Goal: Navigation & Orientation: Find specific page/section

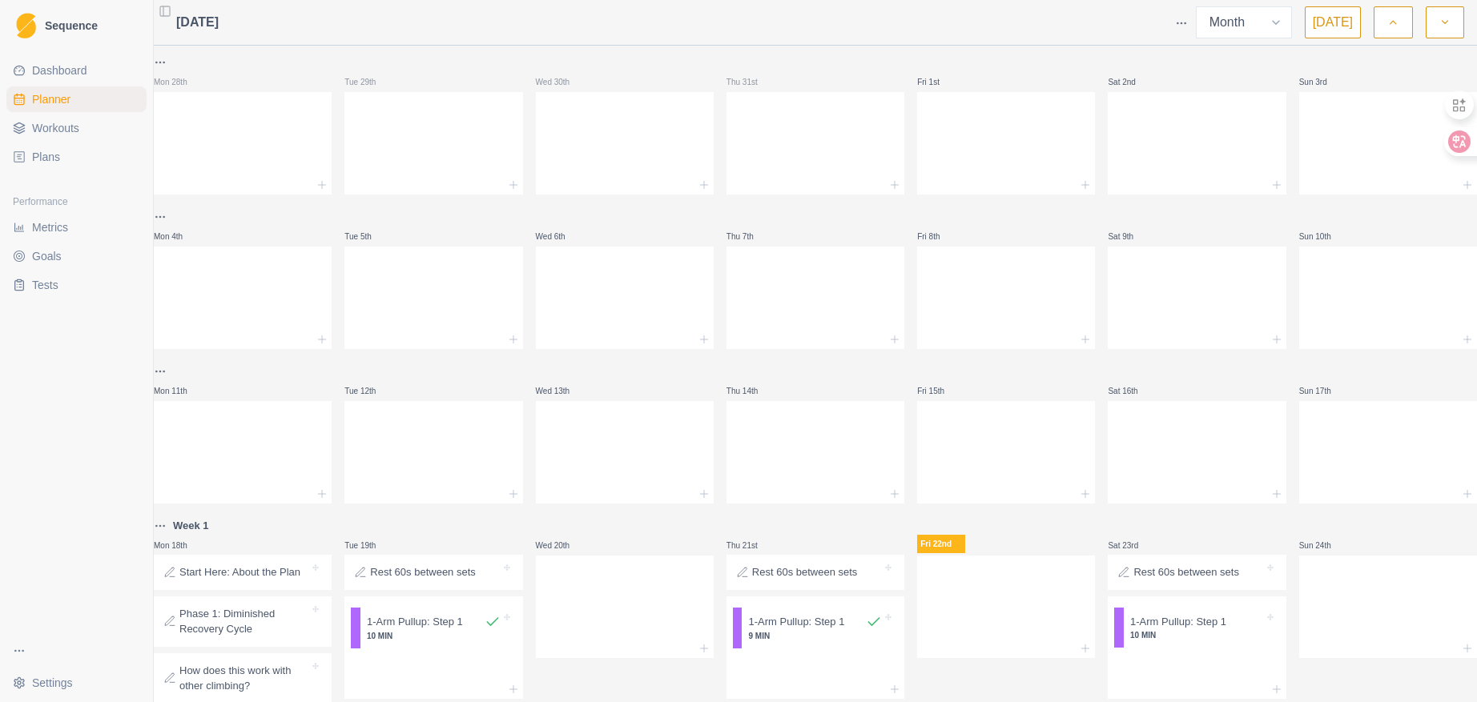
select select "month"
click at [48, 678] on html "Sequence Dashboard Planner Workouts Plans Performance Metrics Goals Tests Setti…" at bounding box center [738, 351] width 1477 height 702
click at [239, 645] on link "Account" at bounding box center [241, 647] width 175 height 26
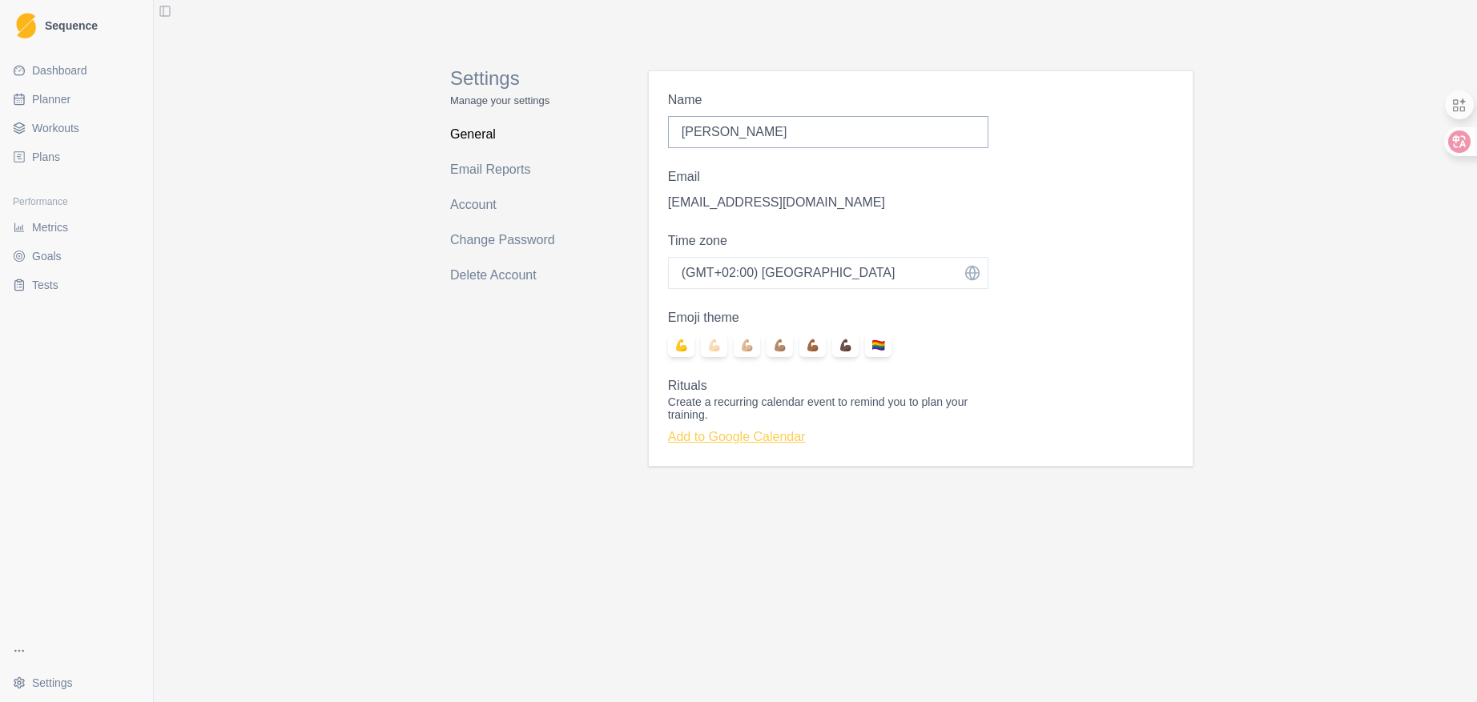
click at [739, 442] on link "Add to Google Calendar" at bounding box center [737, 437] width 138 height 14
click at [467, 139] on link "General" at bounding box center [513, 135] width 127 height 26
click at [473, 202] on link "Account" at bounding box center [513, 205] width 127 height 26
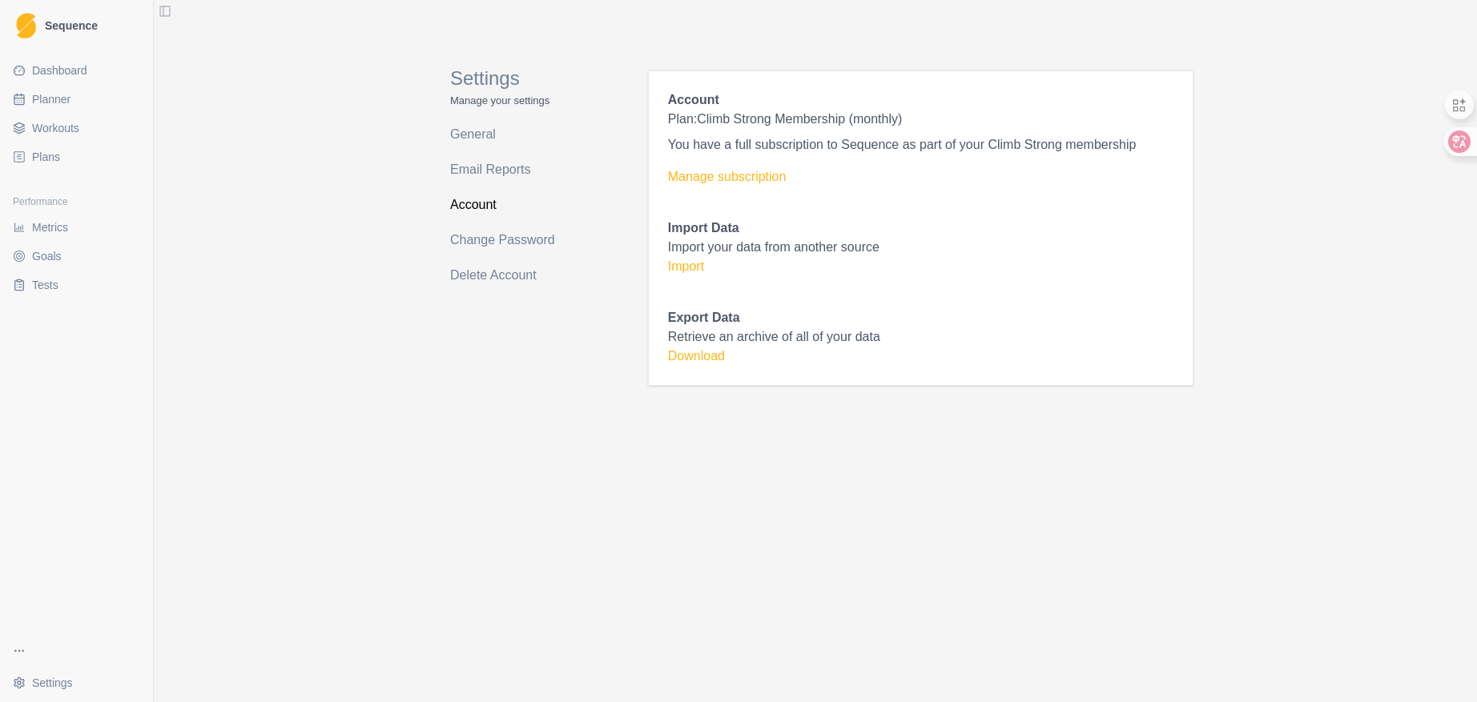
click at [315, 256] on div "Settings Manage your settings General Email Reports Account Change Password Del…" at bounding box center [815, 351] width 1323 height 702
click at [448, 133] on div "Settings Manage your settings General Email Reports Account Change Password Del…" at bounding box center [513, 209] width 191 height 354
click at [469, 131] on link "General" at bounding box center [513, 135] width 127 height 26
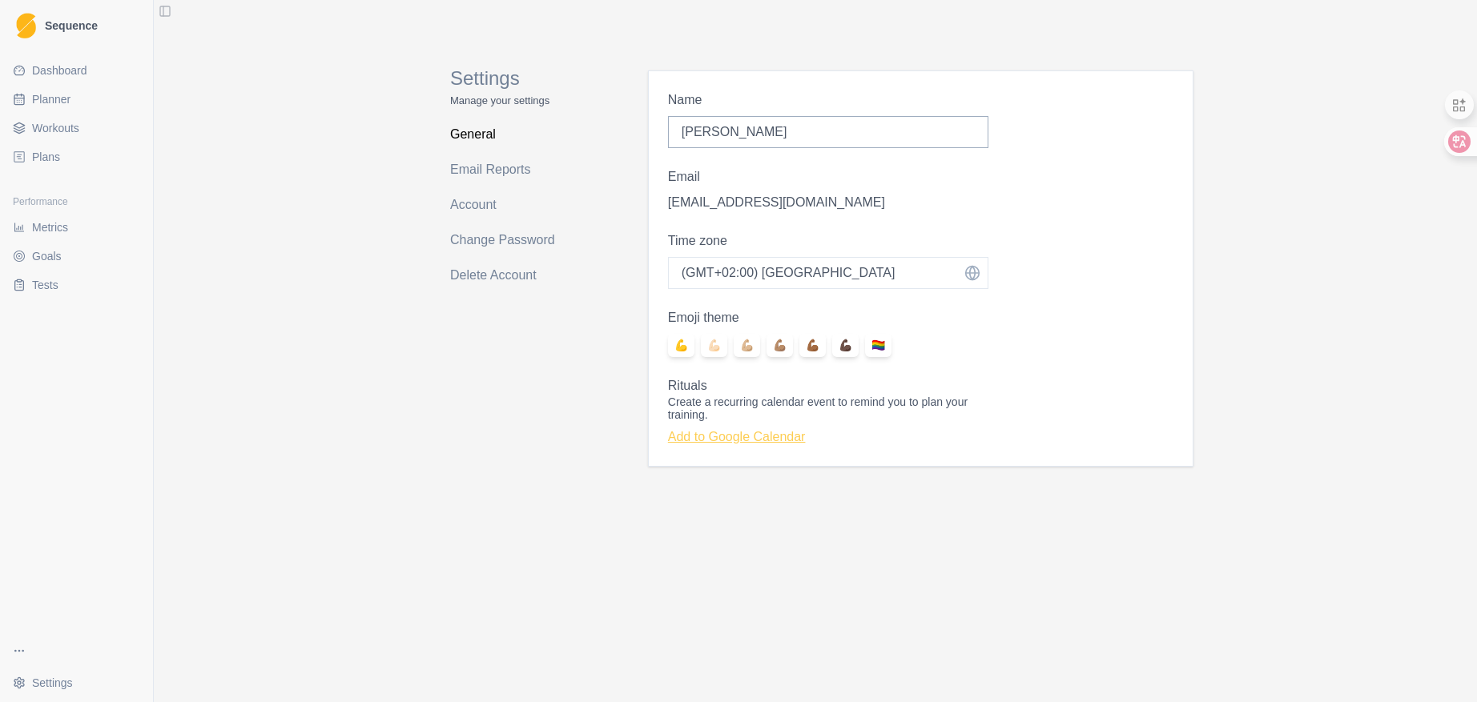
click at [742, 444] on link "Add to Google Calendar" at bounding box center [737, 437] width 138 height 14
click at [80, 107] on link "Planner" at bounding box center [76, 100] width 140 height 26
select select "month"
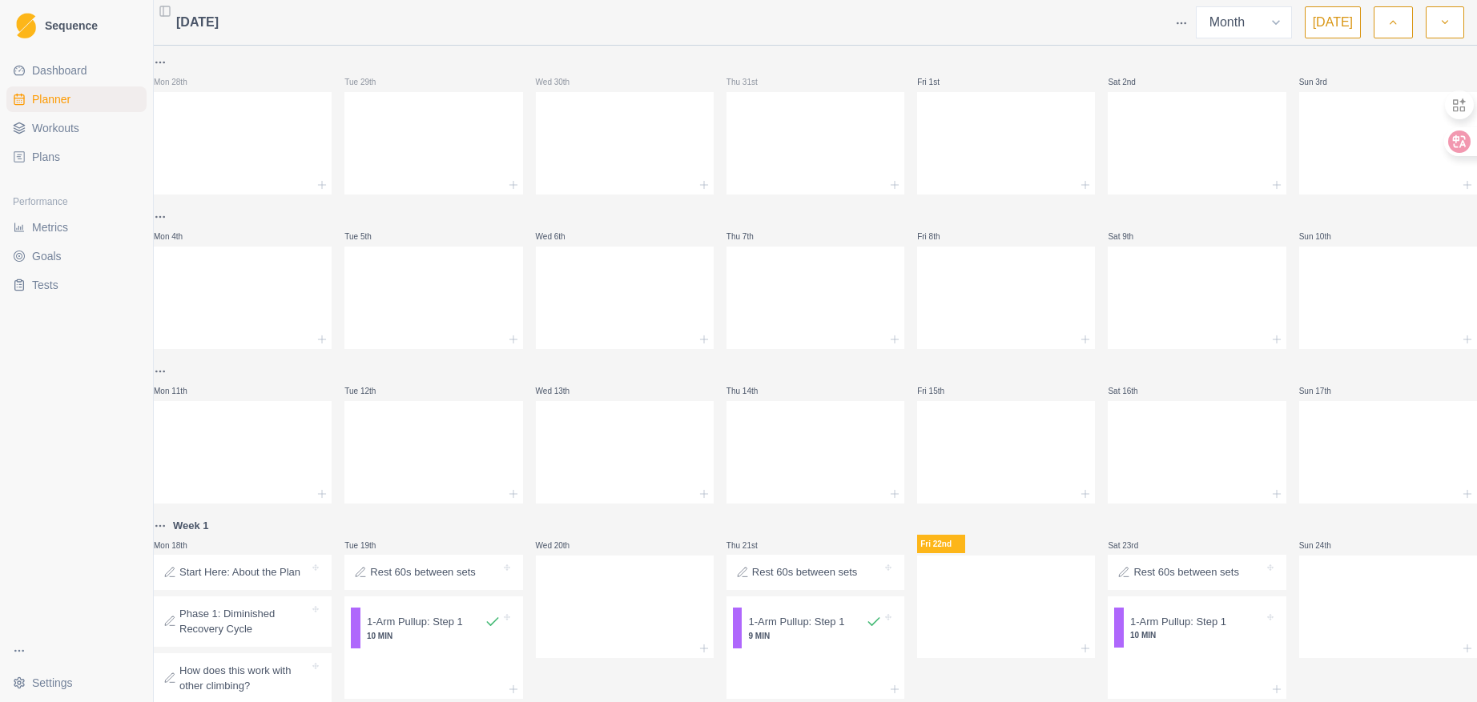
click at [66, 132] on span "Workouts" at bounding box center [55, 128] width 47 height 16
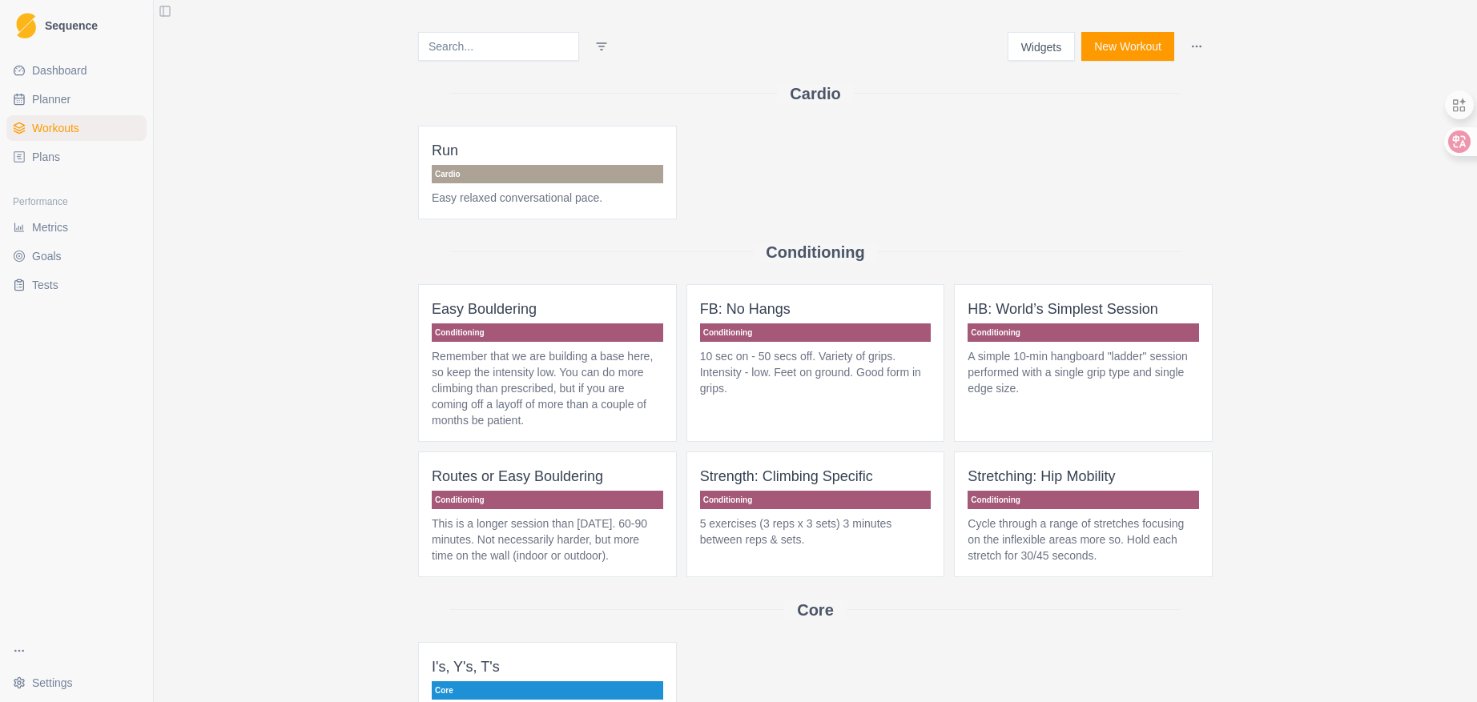
scroll to position [240, 0]
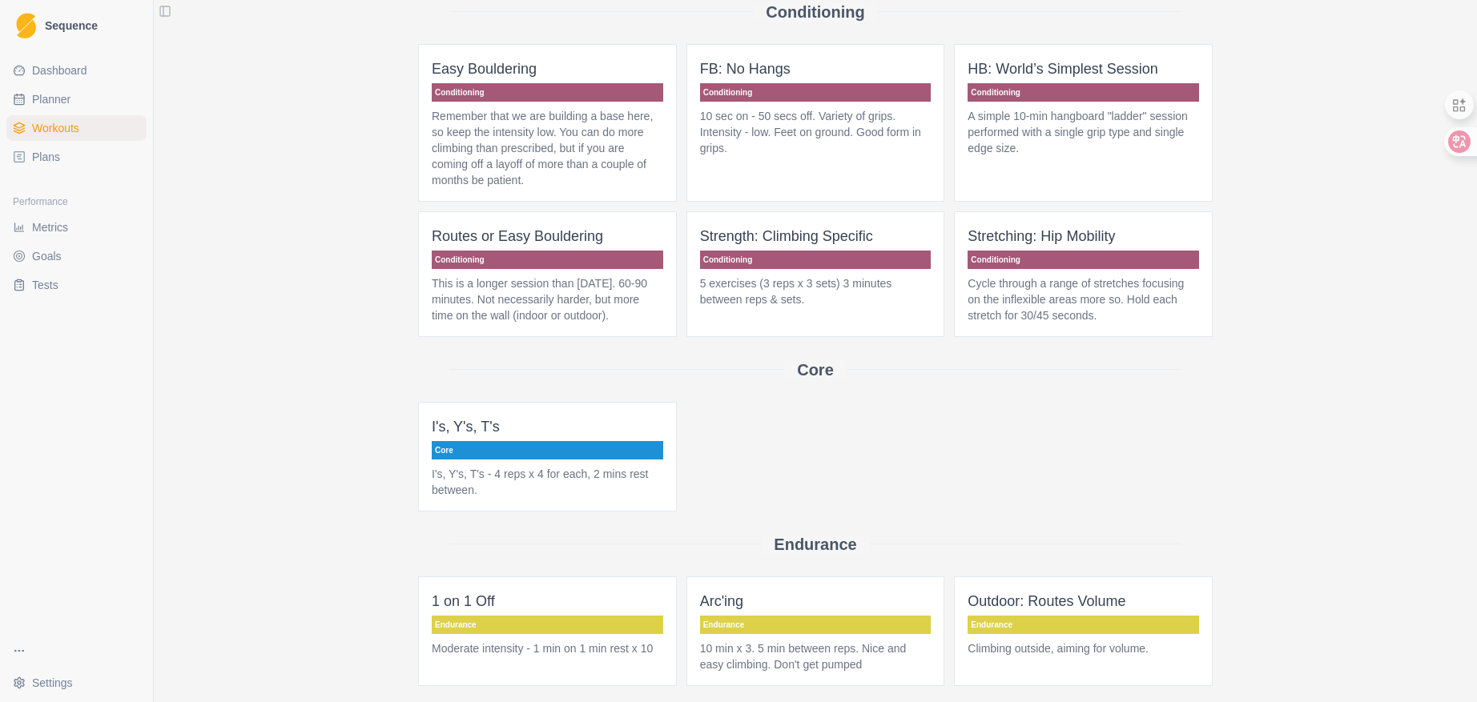
click at [579, 488] on p "I's, Y's, T's - 4 reps x 4 for each, 2 mins rest between." at bounding box center [547, 482] width 231 height 32
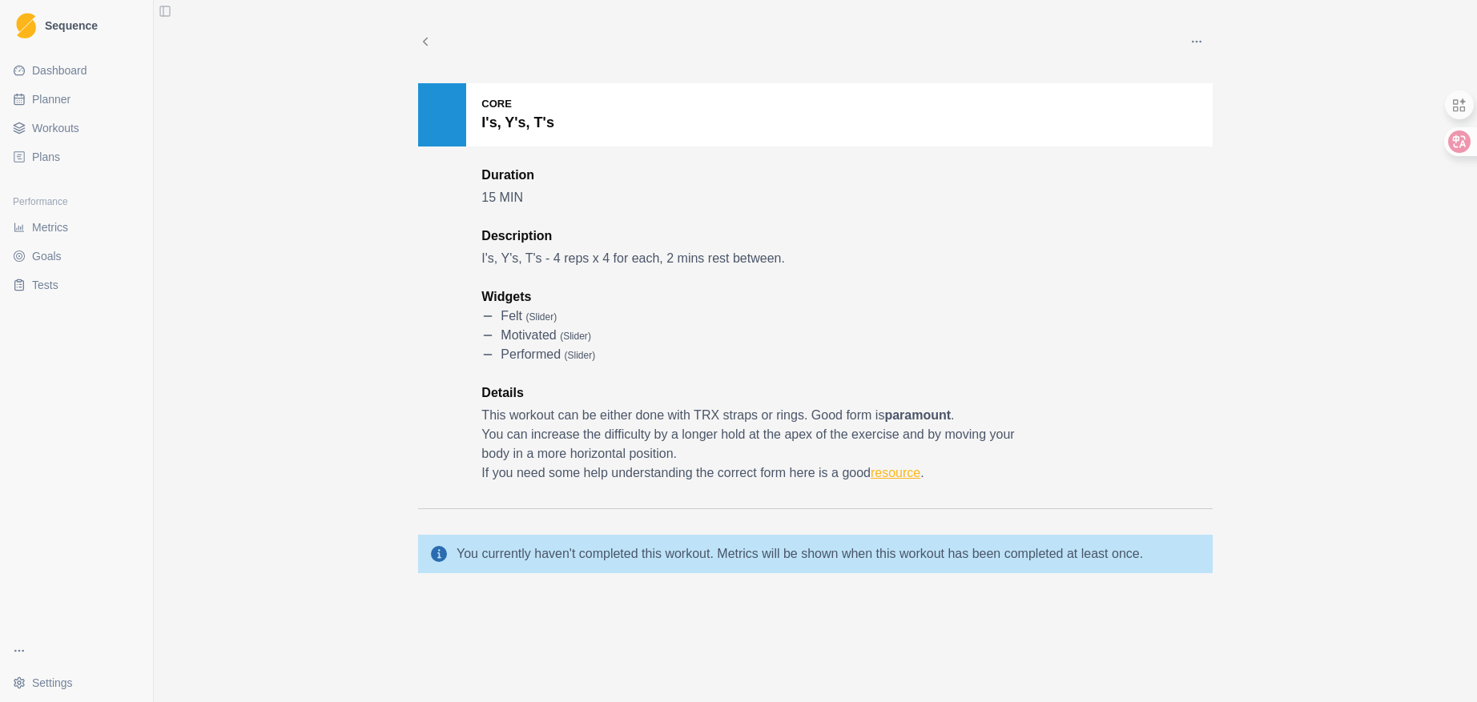
click at [908, 476] on link "resource" at bounding box center [896, 473] width 50 height 14
click at [423, 36] on icon at bounding box center [425, 41] width 14 height 14
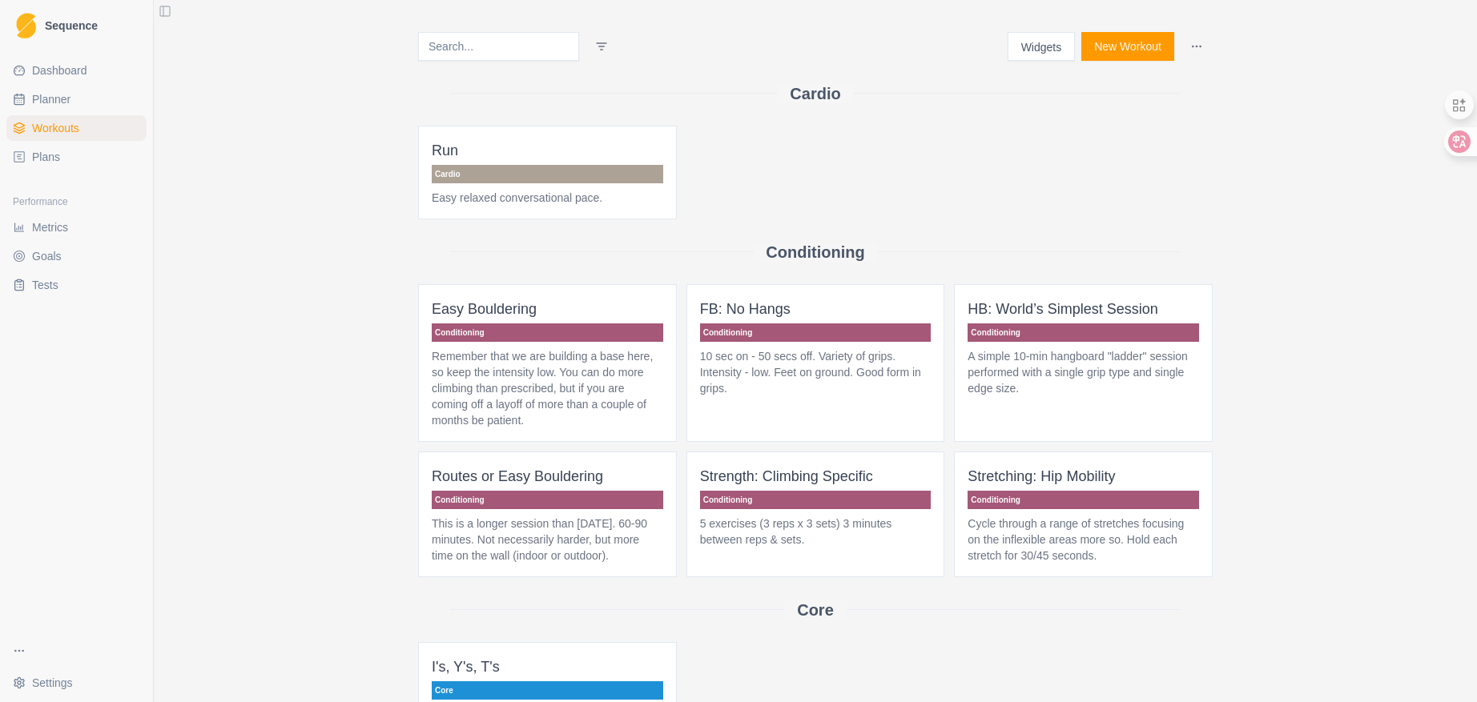
click at [1198, 48] on html "Sequence Dashboard Planner Workouts Plans Performance Metrics Goals Tests Setti…" at bounding box center [738, 351] width 1477 height 702
click at [1144, 171] on html "Sequence Dashboard Planner Workouts Plans Performance Metrics Goals Tests Setti…" at bounding box center [738, 351] width 1477 height 702
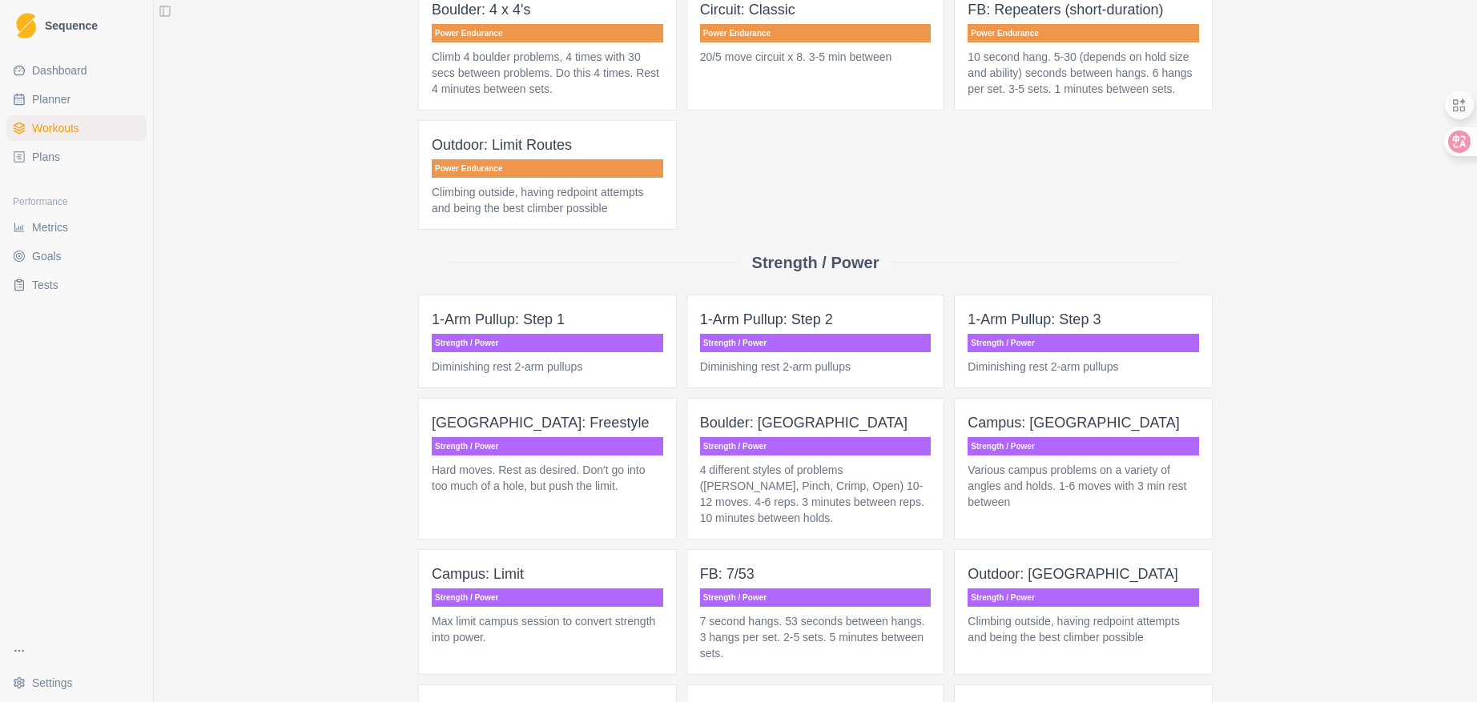
scroll to position [972, 0]
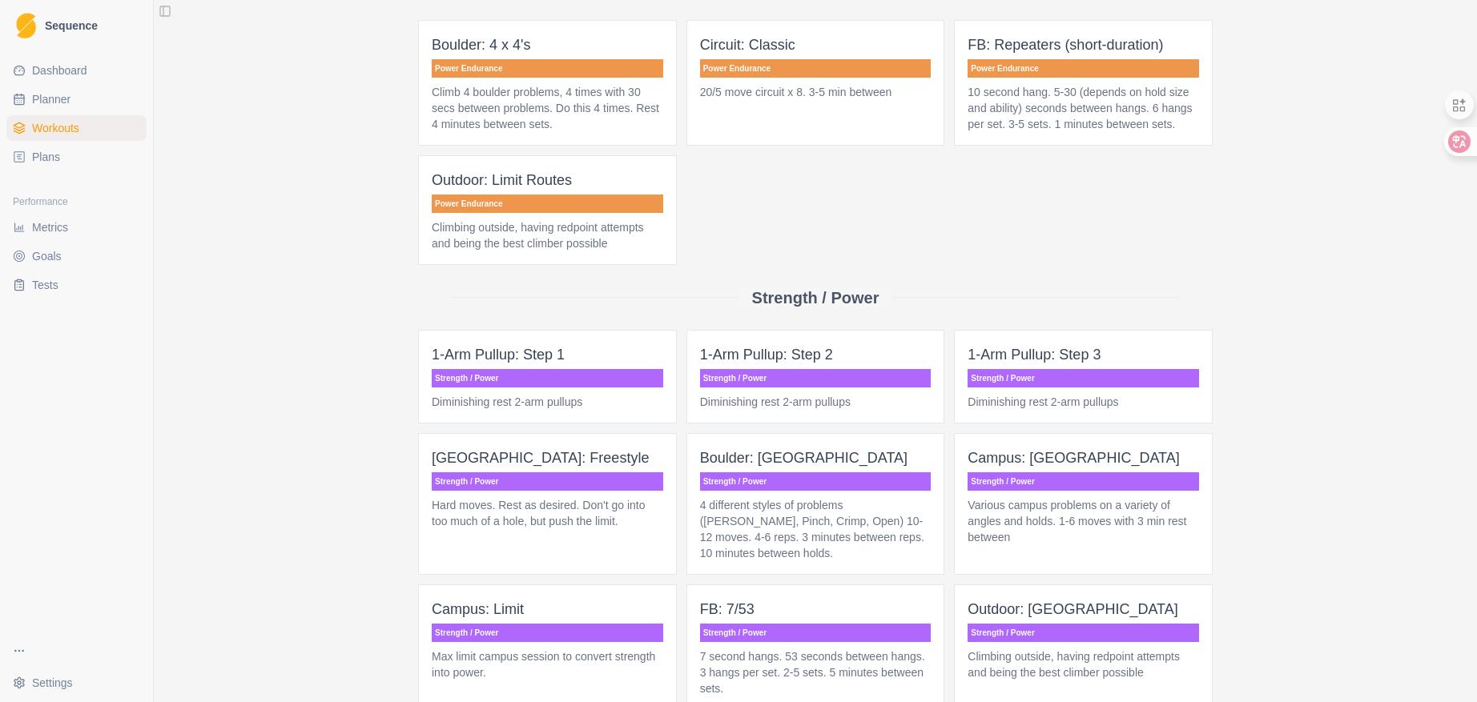
click at [588, 341] on span "1-Arm Pullup: Step 1 Strength / Power Diminishing rest 2-arm pullups" at bounding box center [547, 377] width 259 height 94
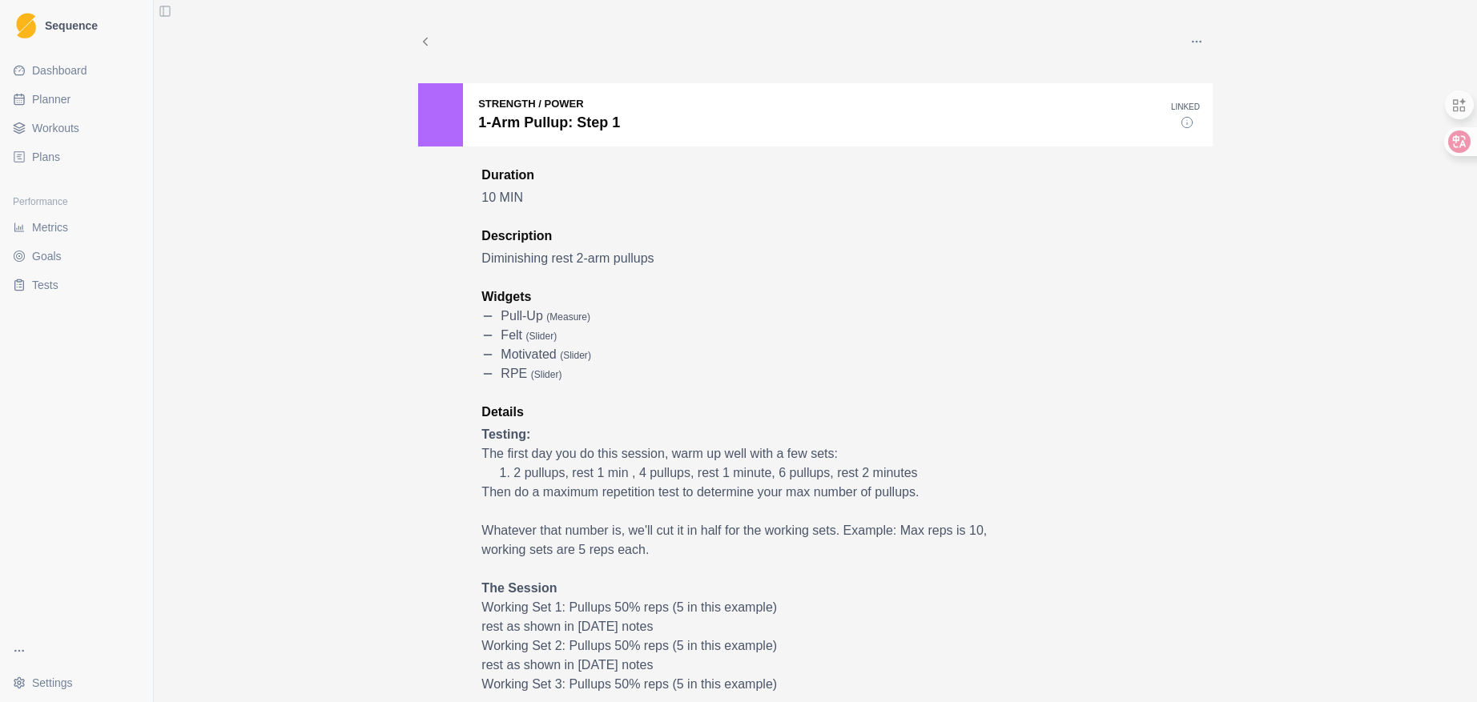
click at [424, 42] on icon at bounding box center [425, 41] width 14 height 14
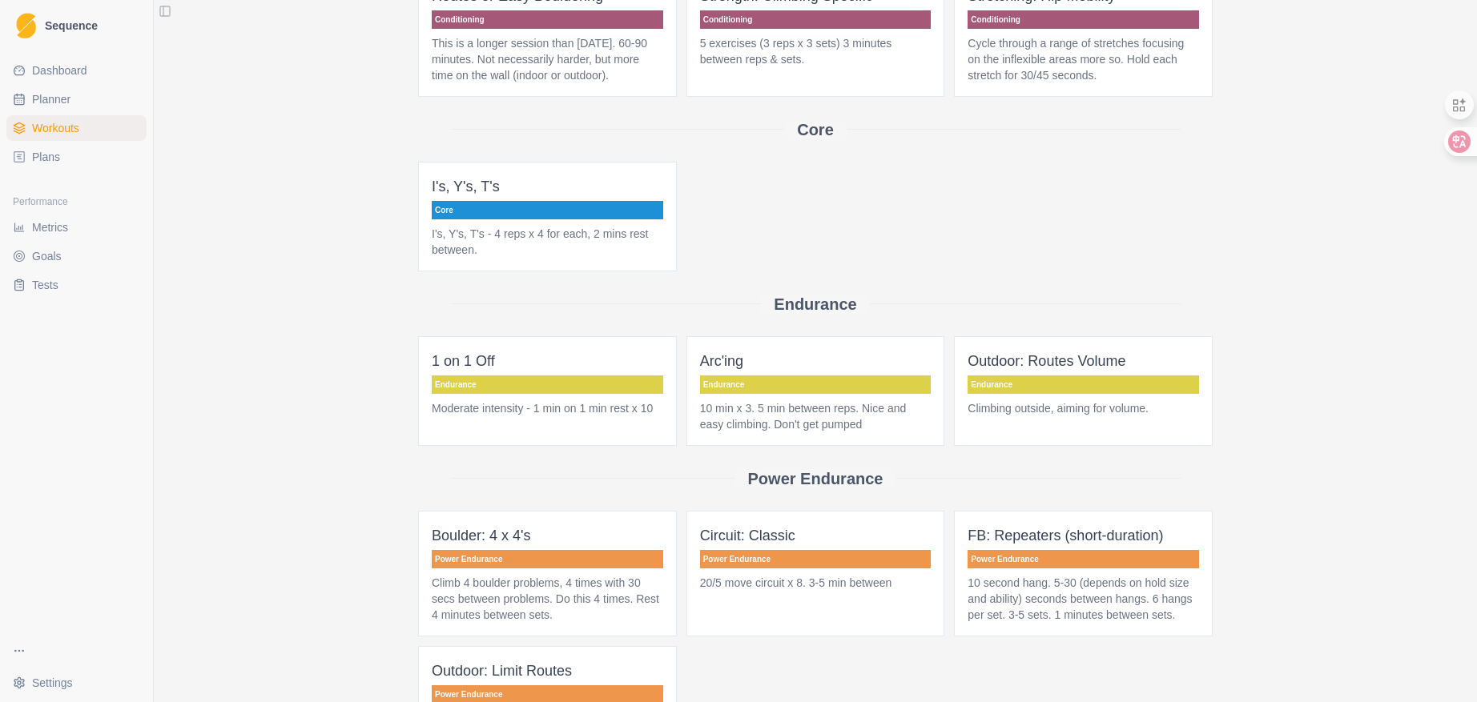
scroll to position [721, 0]
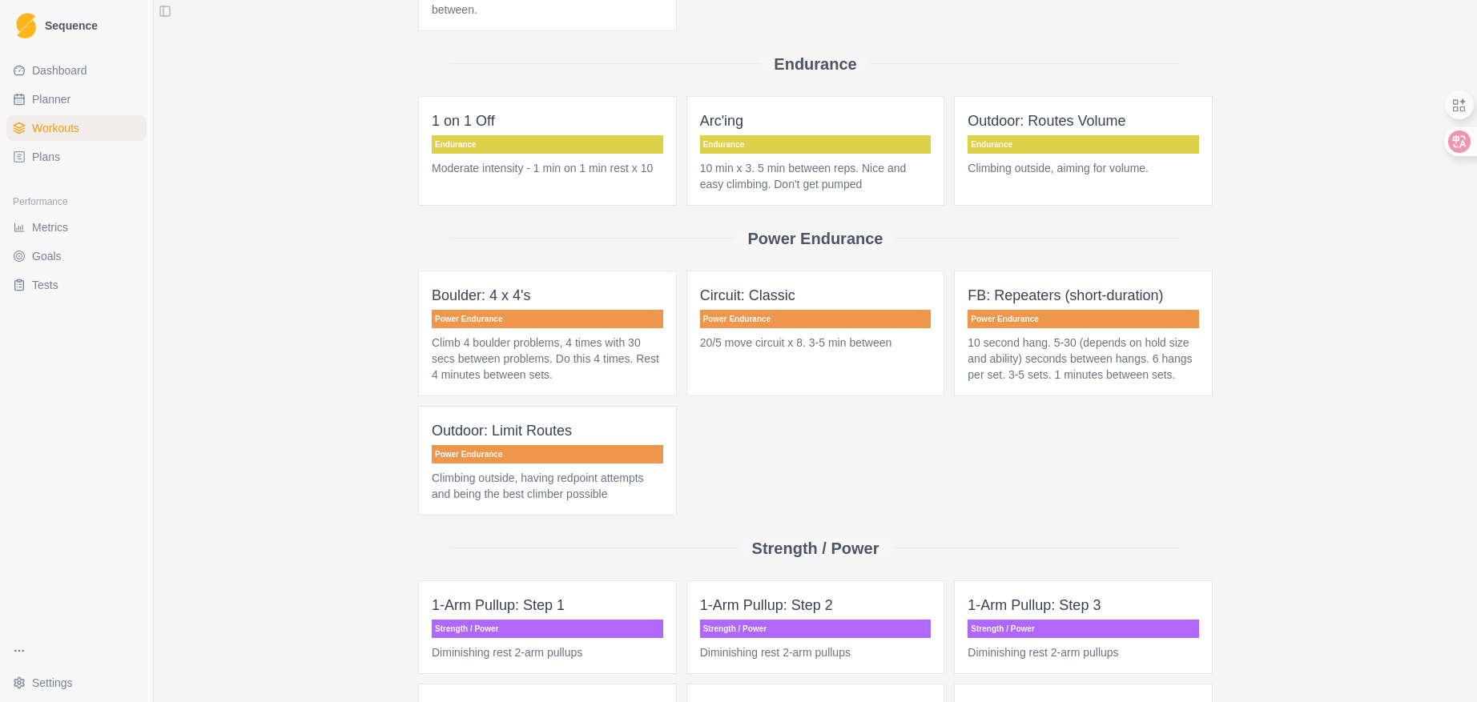
click at [31, 159] on link "Plans" at bounding box center [76, 157] width 140 height 26
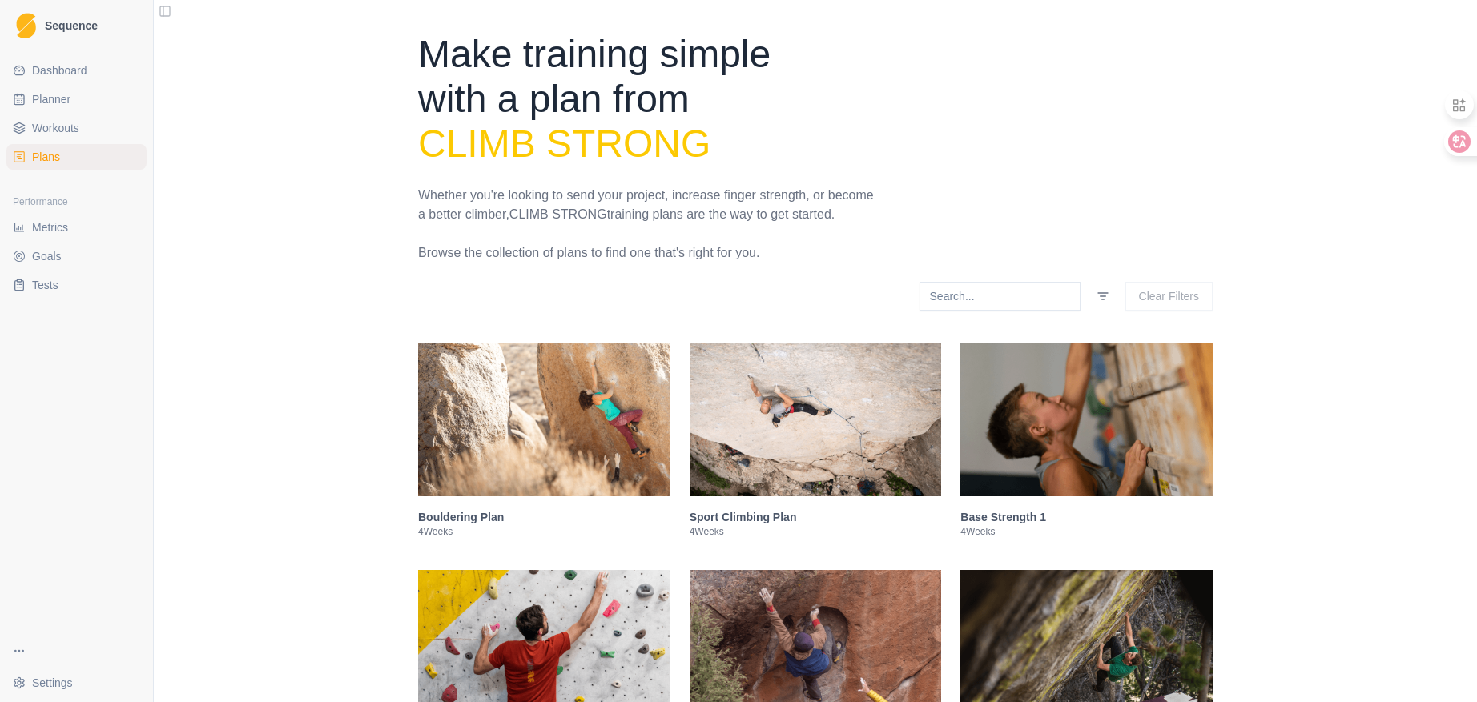
click at [70, 71] on span "Dashboard" at bounding box center [59, 70] width 55 height 16
